Goal: Information Seeking & Learning: Learn about a topic

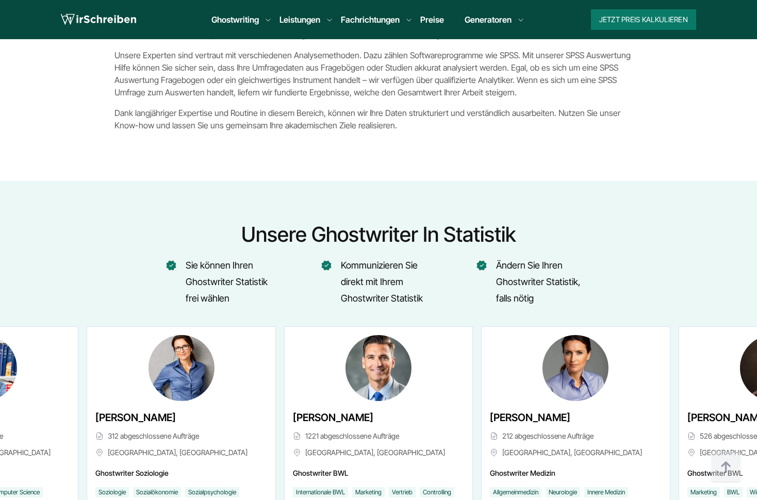
scroll to position [2699, 0]
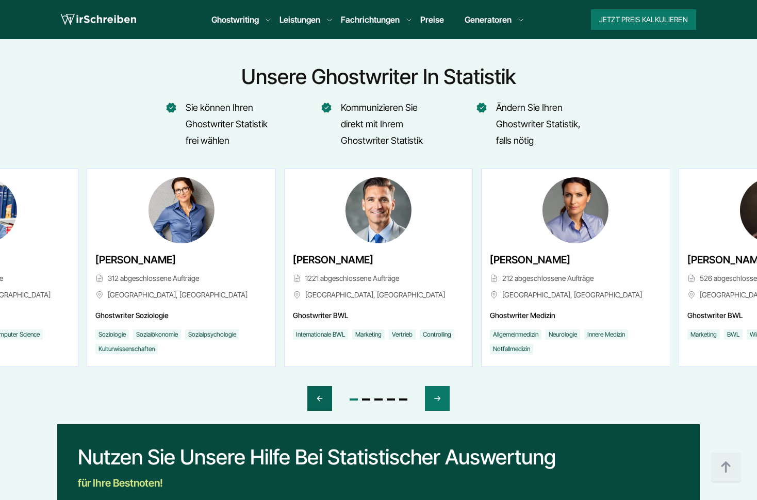
click at [318, 394] on icon "Previous slide" at bounding box center [320, 398] width 8 height 25
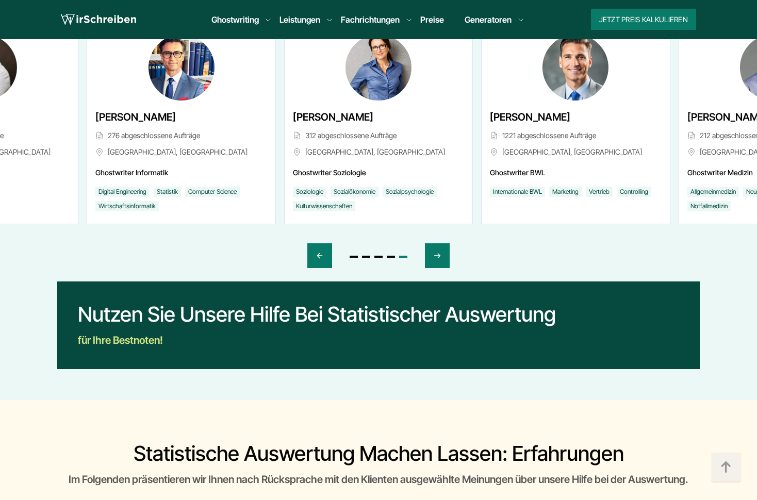
scroll to position [1672, 0]
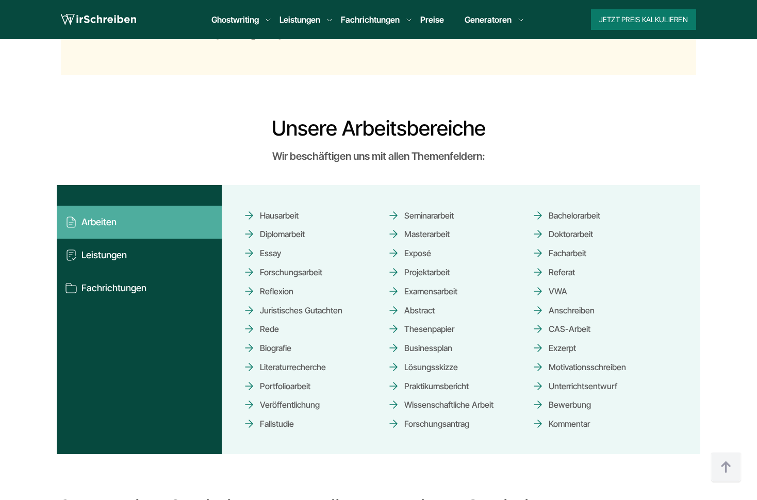
click at [432, 234] on link "Masterarbeit" at bounding box center [418, 234] width 62 height 18
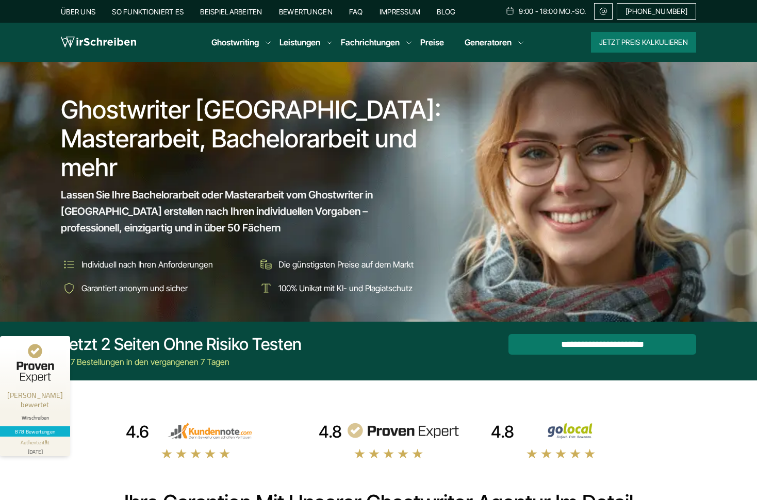
scroll to position [154, 0]
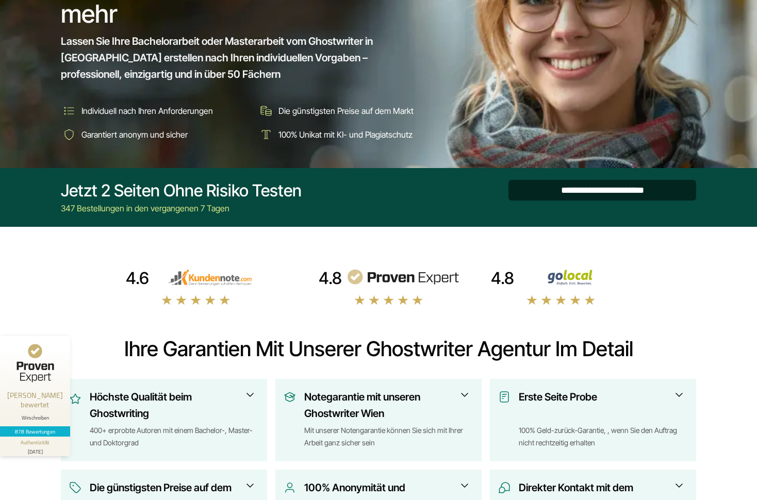
click at [600, 197] on input "**********" at bounding box center [603, 190] width 188 height 21
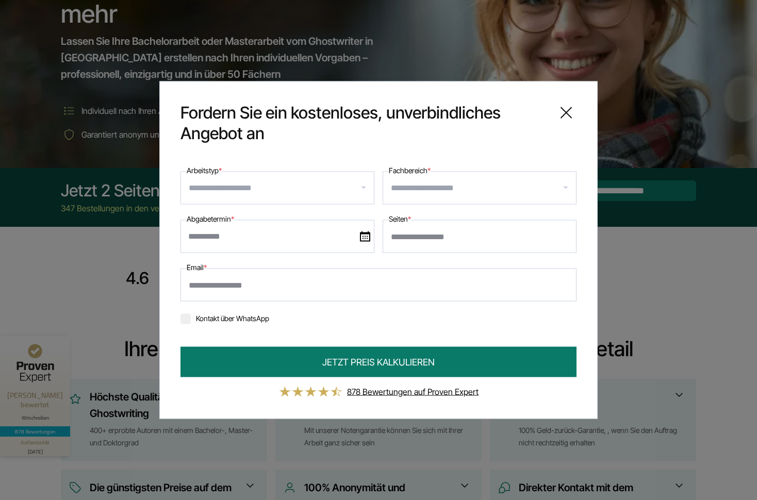
click at [513, 243] on input "Seiten *" at bounding box center [480, 236] width 194 height 33
click at [385, 390] on link "878 Bewertungen auf Proven Expert" at bounding box center [413, 392] width 132 height 10
click at [562, 112] on icon at bounding box center [566, 113] width 21 height 21
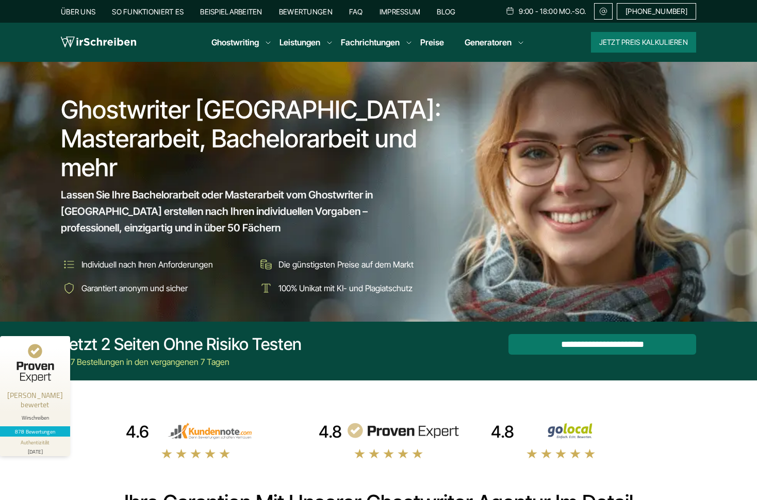
scroll to position [0, 0]
click at [363, 15] on link "FAQ" at bounding box center [356, 11] width 14 height 9
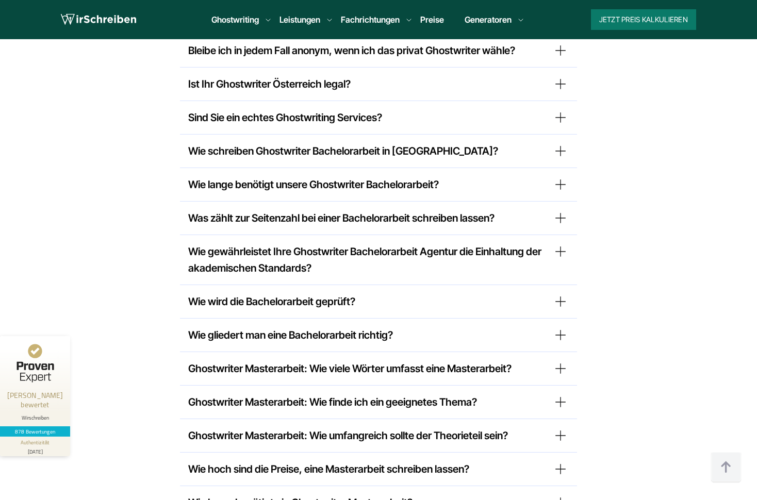
scroll to position [8206, 0]
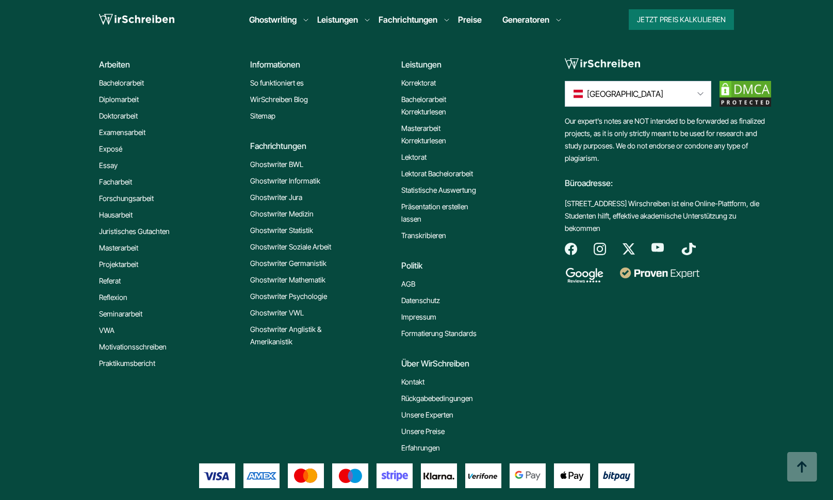
scroll to position [6019, 0]
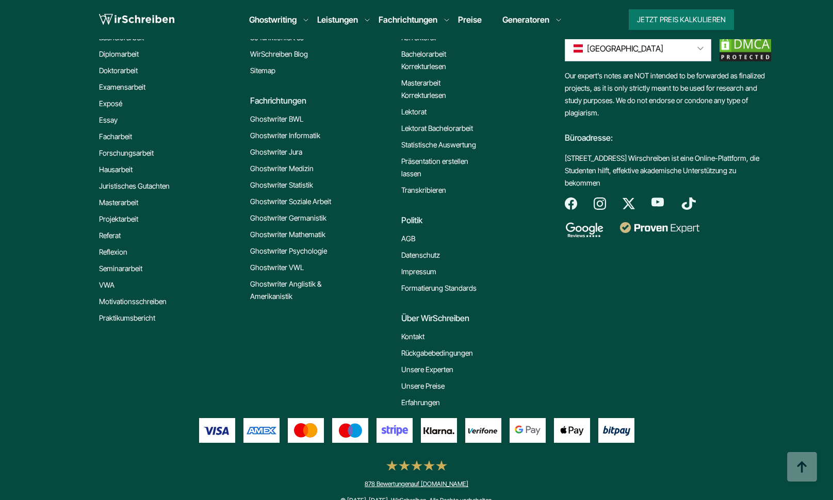
click at [378, 480] on link "878 Bewertungen auf ProvenExpert.com" at bounding box center [417, 484] width 104 height 8
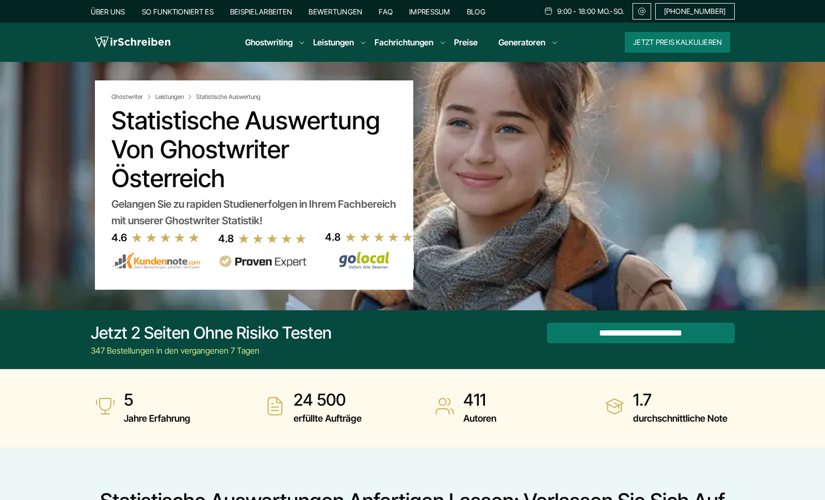
click at [465, 41] on link "Preise" at bounding box center [466, 42] width 24 height 10
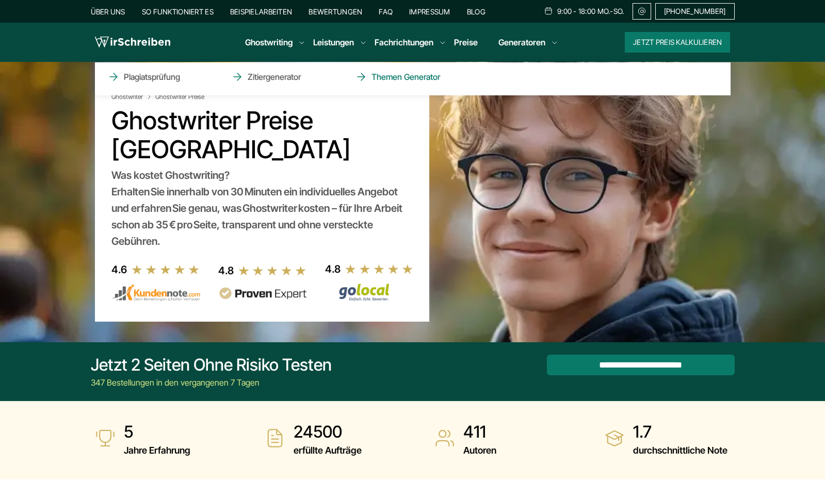
click at [416, 80] on link "Themen Generator" at bounding box center [406, 77] width 103 height 12
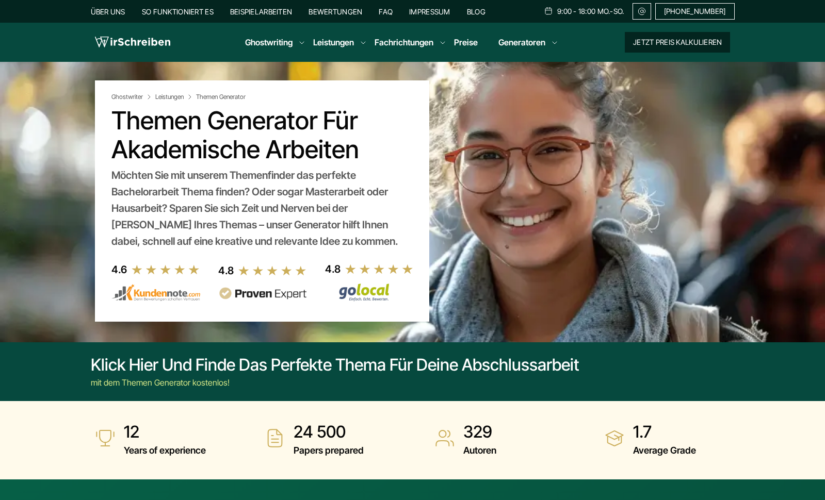
click at [668, 43] on button "Jetzt Preis kalkulieren" at bounding box center [677, 42] width 105 height 21
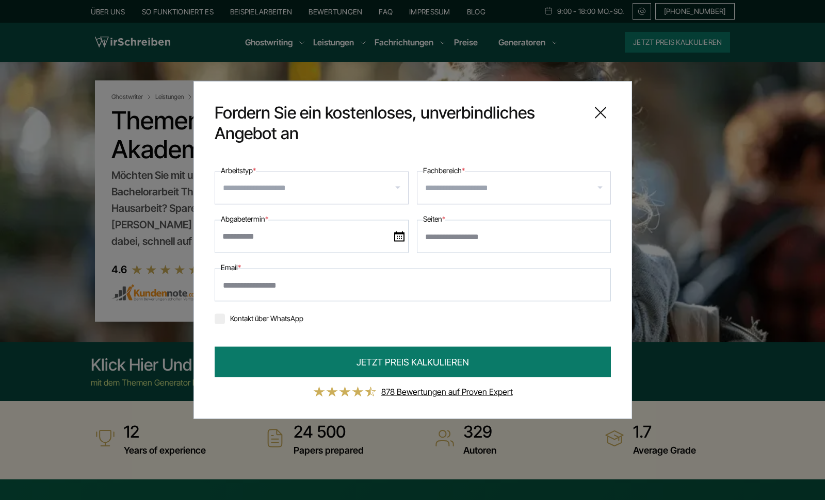
click at [485, 194] on input "Fachbereich *" at bounding box center [517, 188] width 185 height 17
click at [594, 115] on icon at bounding box center [600, 113] width 21 height 21
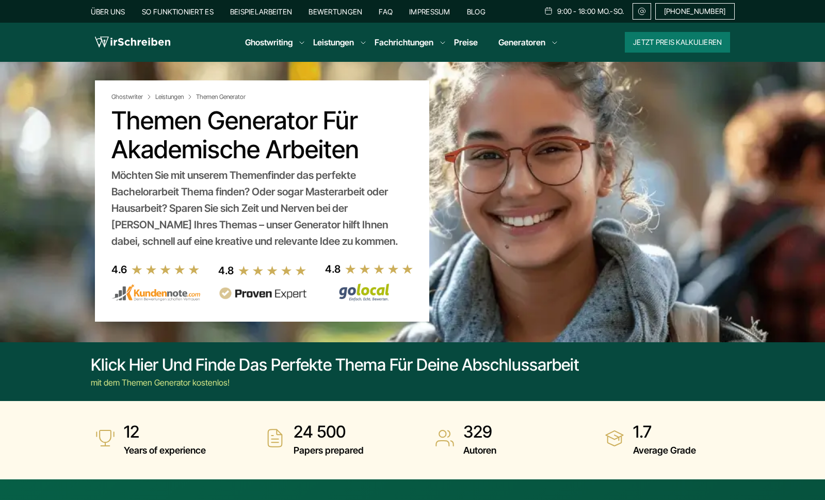
click at [257, 15] on link "Beispielarbeiten" at bounding box center [261, 11] width 62 height 9
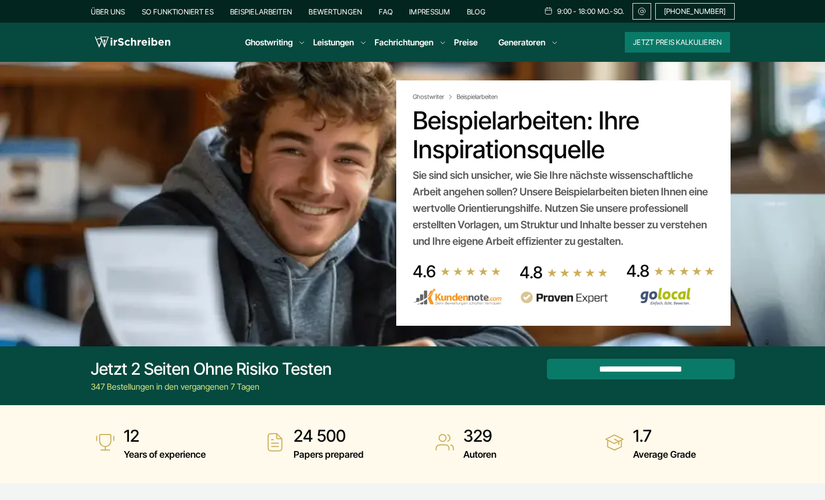
click at [447, 301] on img at bounding box center [457, 297] width 89 height 18
click at [675, 295] on img at bounding box center [670, 296] width 89 height 19
click at [463, 295] on img at bounding box center [457, 297] width 89 height 18
click at [570, 298] on img at bounding box center [564, 297] width 89 height 13
